Goal: Check status: Check status

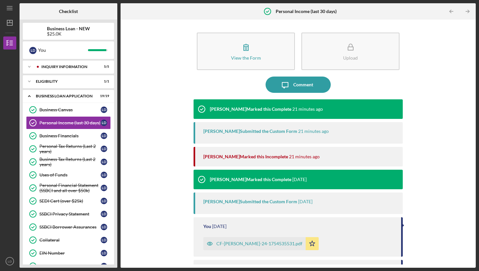
click at [272, 158] on div "Noah Lynn Marked this Incomplete" at bounding box center [245, 156] width 85 height 5
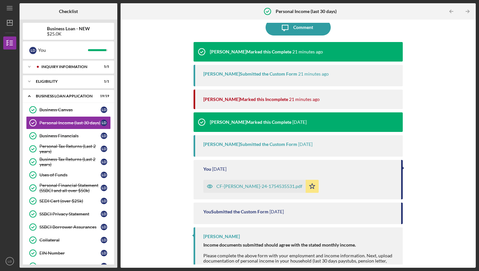
scroll to position [106, 0]
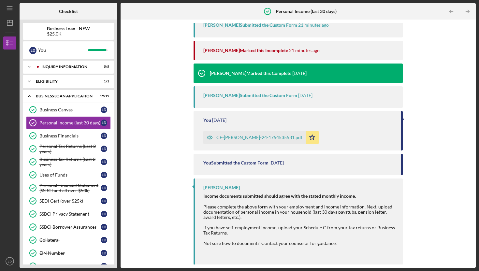
click at [259, 136] on div "CF-LASHAY-DOUGLAS-24-1754535531.pdf" at bounding box center [259, 137] width 86 height 5
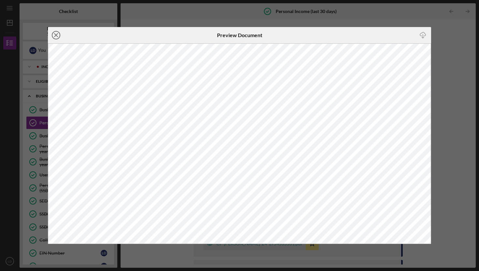
click at [54, 36] on icon "Icon/Close" at bounding box center [56, 35] width 16 height 16
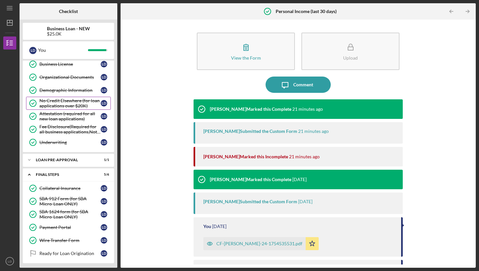
scroll to position [219, 0]
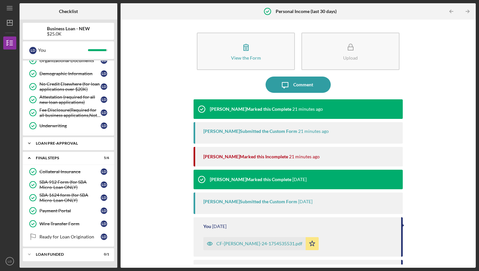
click at [79, 146] on div "Icon/Expander LOAN PRE-APPROVAL 1 / 1" at bounding box center [68, 143] width 91 height 13
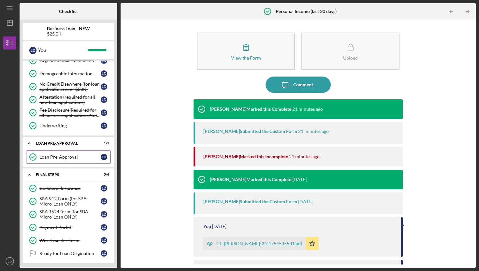
click at [83, 160] on link "Loan Pre-Approval Loan Pre-Approval [PERSON_NAME]" at bounding box center [68, 157] width 85 height 13
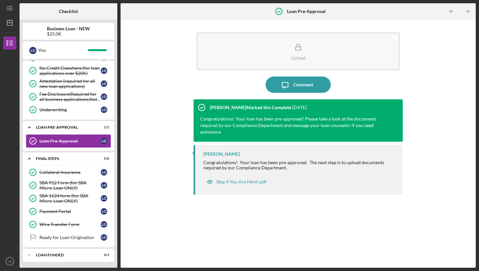
scroll to position [235, 0]
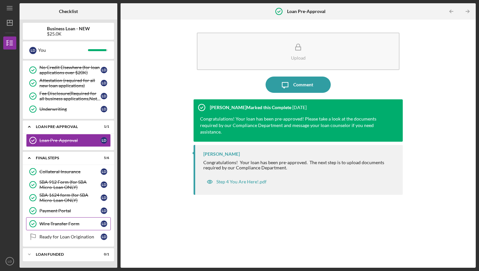
click at [70, 221] on link "Wire Transfer Form Wire Transfer Form [PERSON_NAME]" at bounding box center [68, 223] width 85 height 13
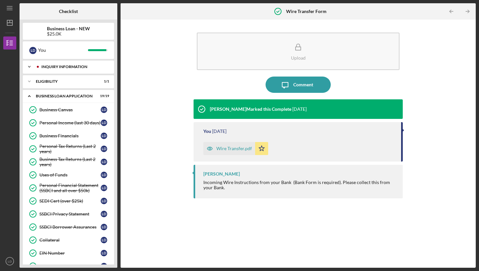
click at [81, 68] on div "INQUIRY INFORMATION" at bounding box center [73, 67] width 65 height 4
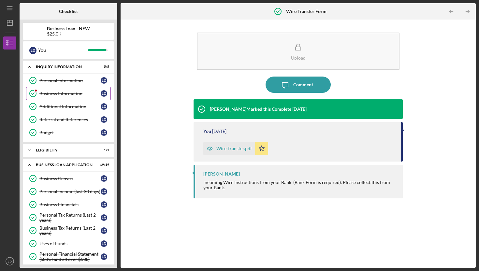
click at [54, 90] on link "Business Information Business Information [PERSON_NAME]" at bounding box center [68, 93] width 85 height 13
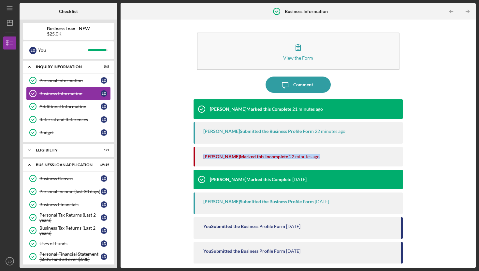
drag, startPoint x: 317, startPoint y: 156, endPoint x: 209, endPoint y: 151, distance: 107.3
click at [209, 151] on div "[PERSON_NAME] Marked this Incomplete 22 minutes ago" at bounding box center [299, 157] width 193 height 20
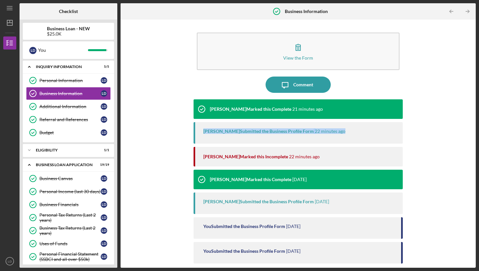
drag, startPoint x: 208, startPoint y: 125, endPoint x: 347, endPoint y: 142, distance: 139.2
click at [347, 142] on div "[PERSON_NAME] Submitted the Business Profile Form 22 minutes ago" at bounding box center [298, 133] width 209 height 22
click at [333, 106] on div "[PERSON_NAME] Marked this Complete 21 minutes ago" at bounding box center [298, 109] width 209 height 20
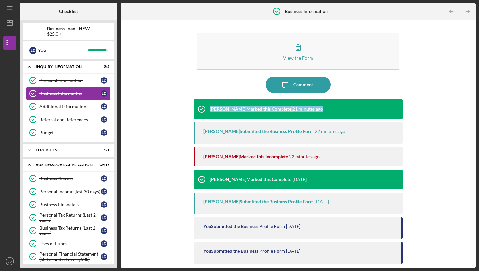
drag, startPoint x: 316, startPoint y: 108, endPoint x: 173, endPoint y: 107, distance: 142.4
click at [173, 107] on div "View the Form Form Icon/Message Comment [PERSON_NAME] Marked this Complete 21 m…" at bounding box center [298, 144] width 349 height 242
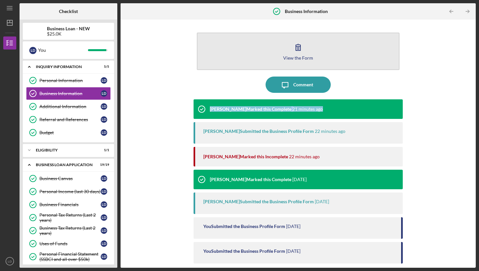
click at [279, 54] on button "View the Form Form" at bounding box center [298, 51] width 203 height 37
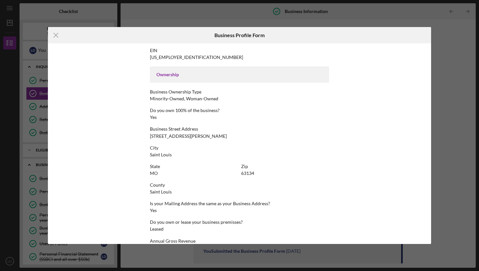
scroll to position [249, 0]
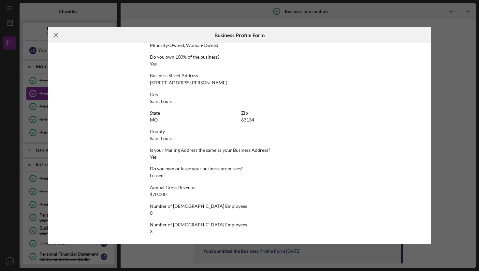
click at [58, 36] on icon "Icon/Menu Close" at bounding box center [56, 35] width 16 height 16
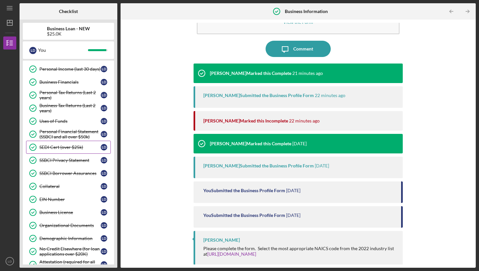
scroll to position [304, 0]
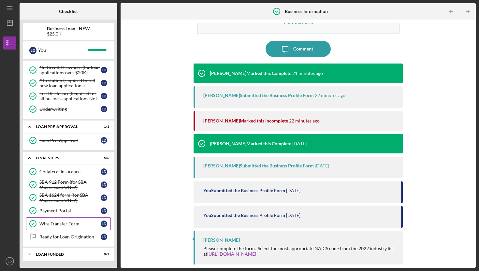
click at [75, 219] on link "Wire Transfer Form Wire Transfer Form [PERSON_NAME]" at bounding box center [68, 223] width 85 height 13
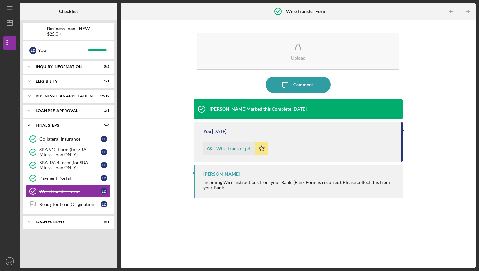
click at [428, 9] on div "Icon/Table Pagination Arrow Icon/Table Pagination Arrow" at bounding box center [416, 11] width 118 height 16
